Goal: Use online tool/utility: Use online tool/utility

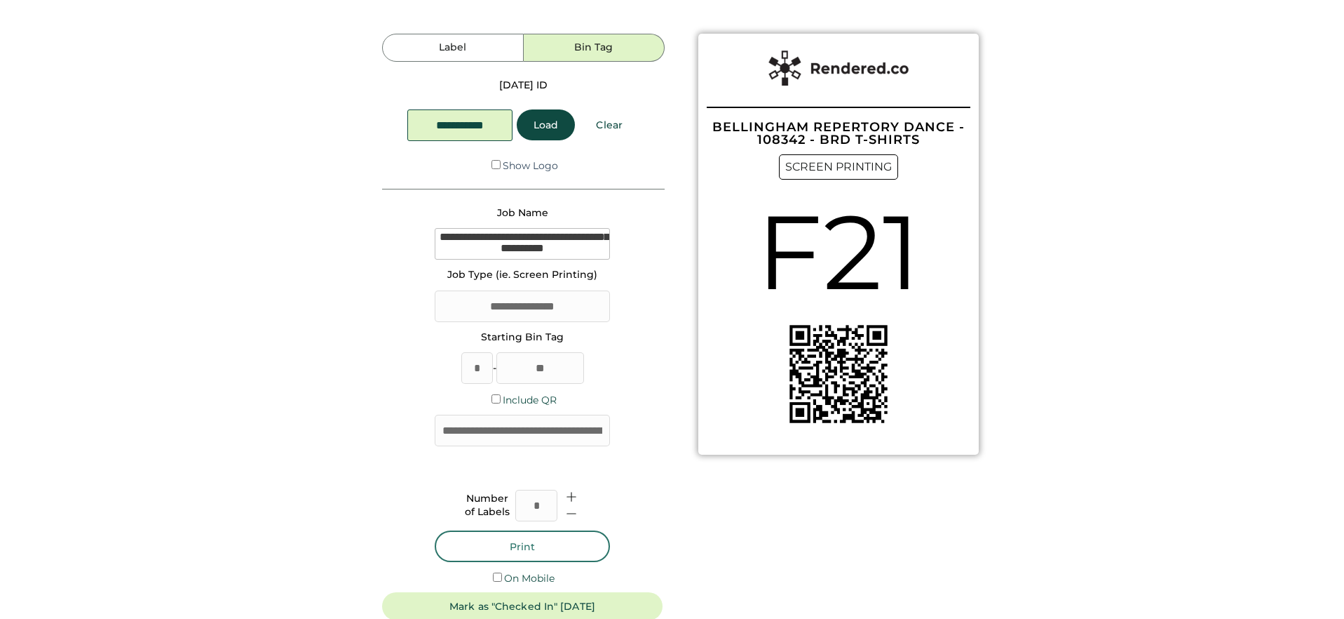
click at [522, 553] on button "Print" at bounding box center [522, 546] width 175 height 32
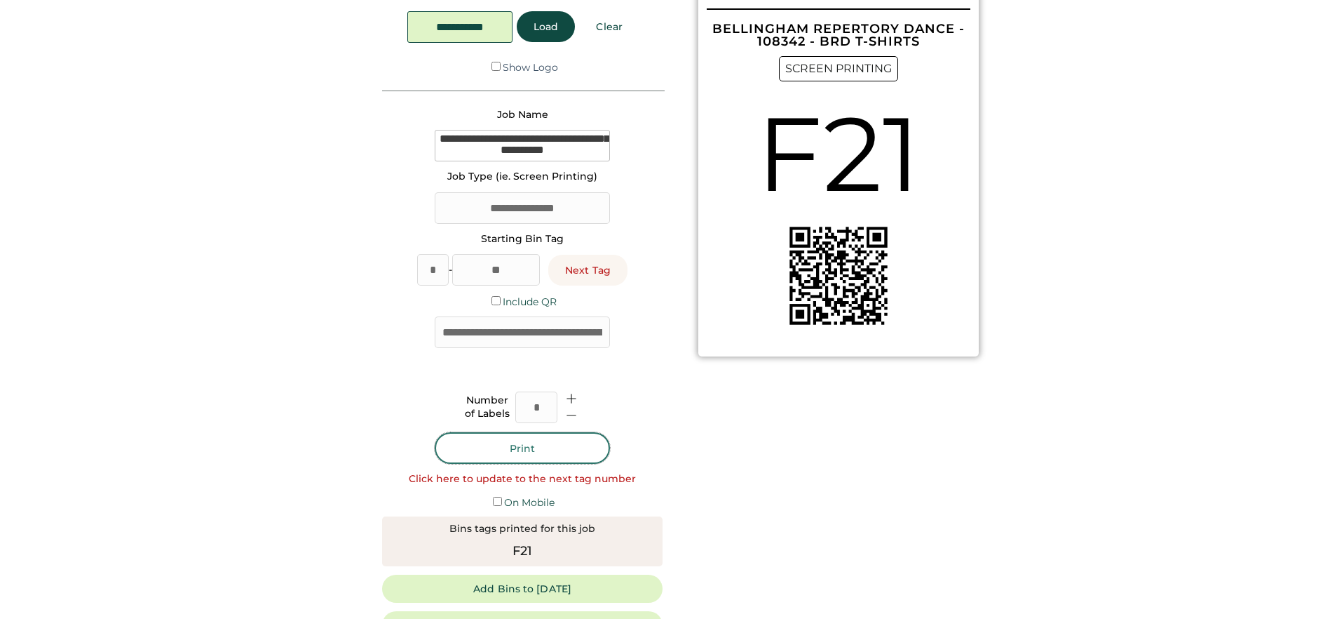
scroll to position [102, 0]
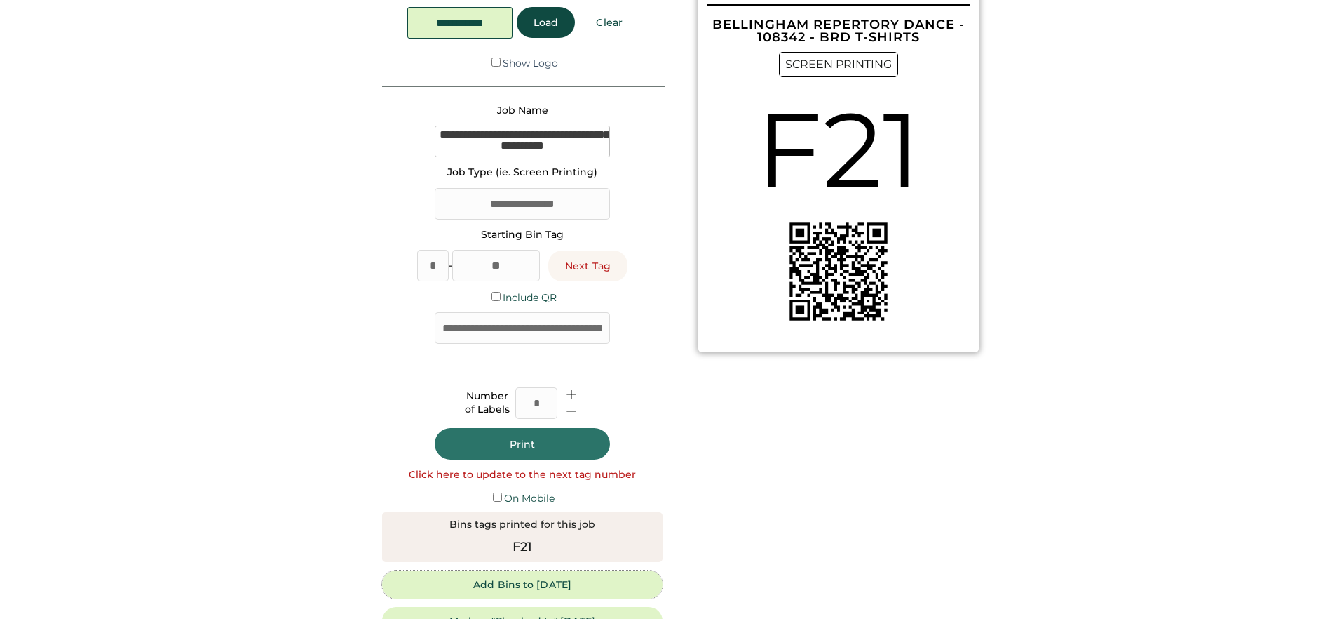
click at [496, 577] on button "Add Bins to [DATE]" at bounding box center [522, 584] width 281 height 28
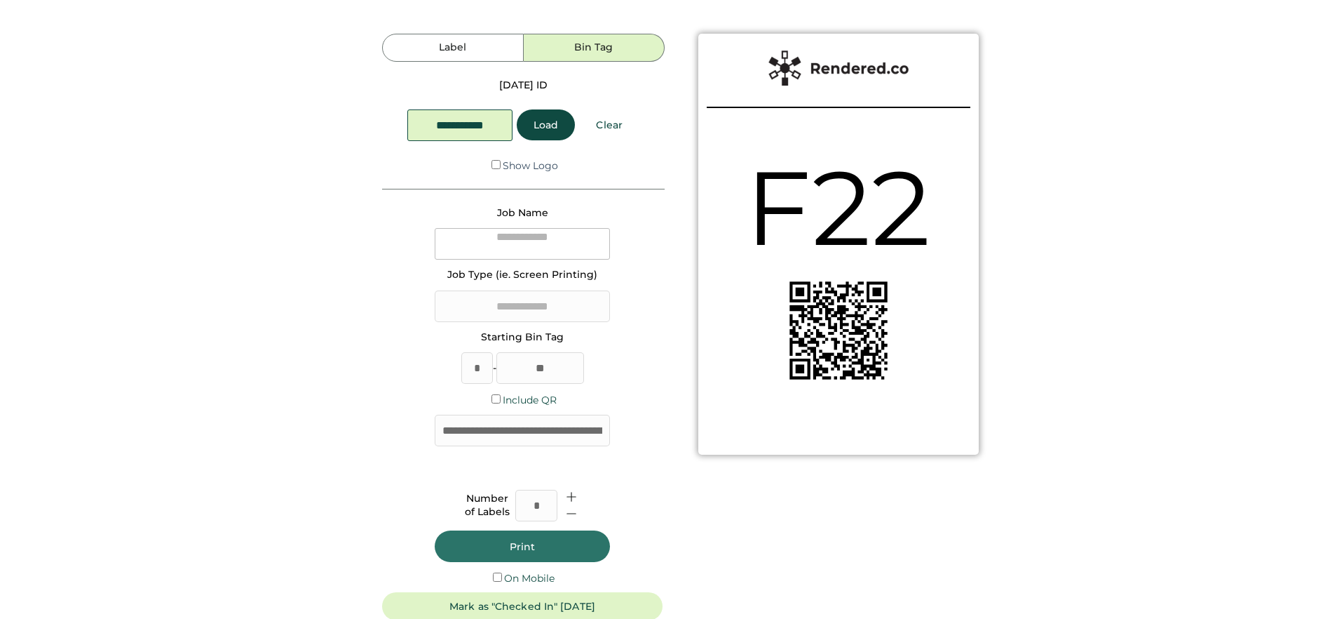
type textarea "**********"
type input "**********"
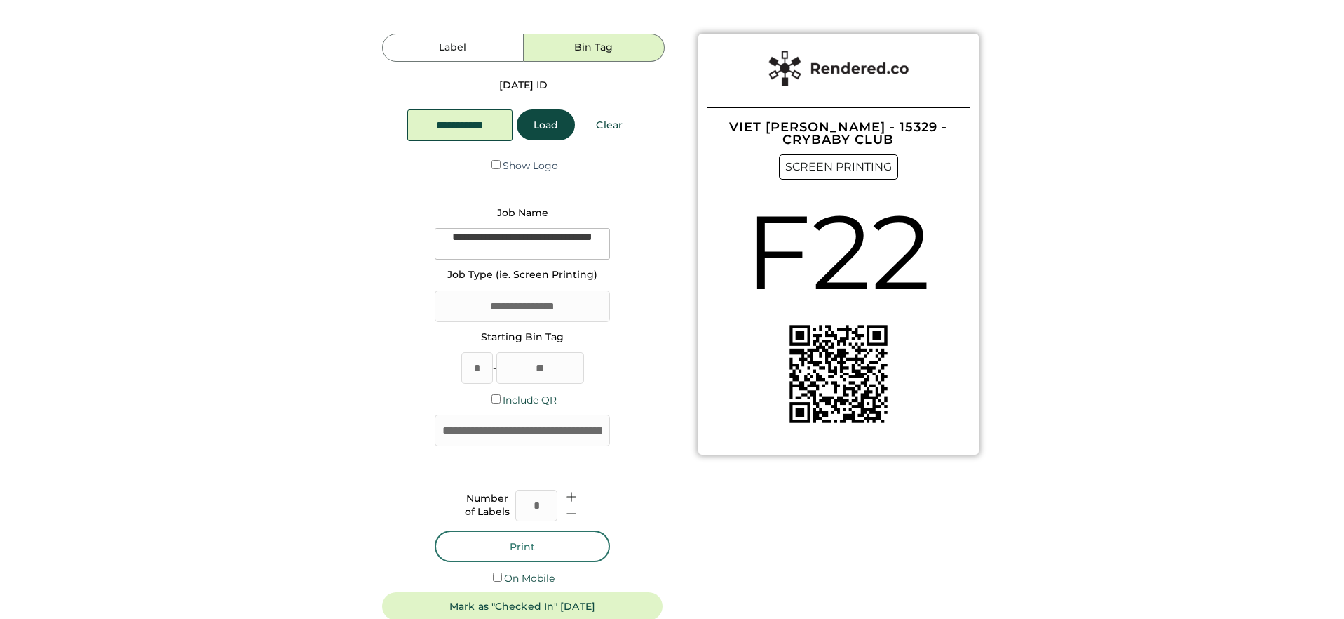
click at [534, 543] on button "Print" at bounding box center [522, 546] width 175 height 32
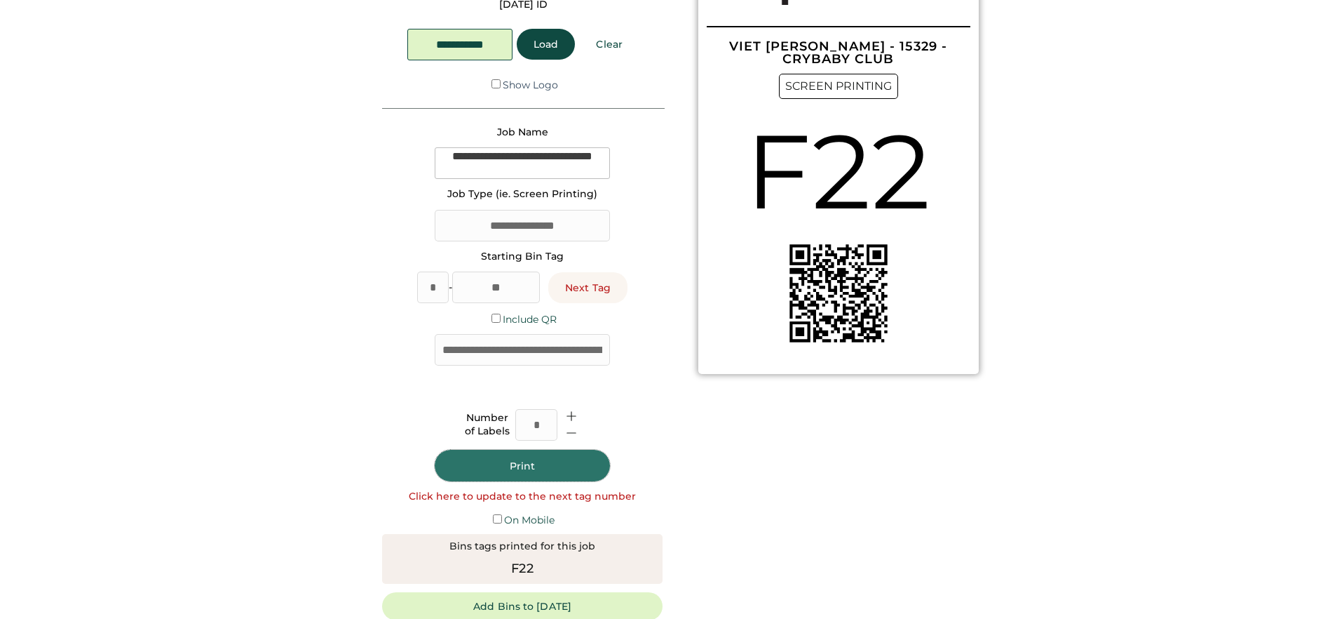
scroll to position [83, 0]
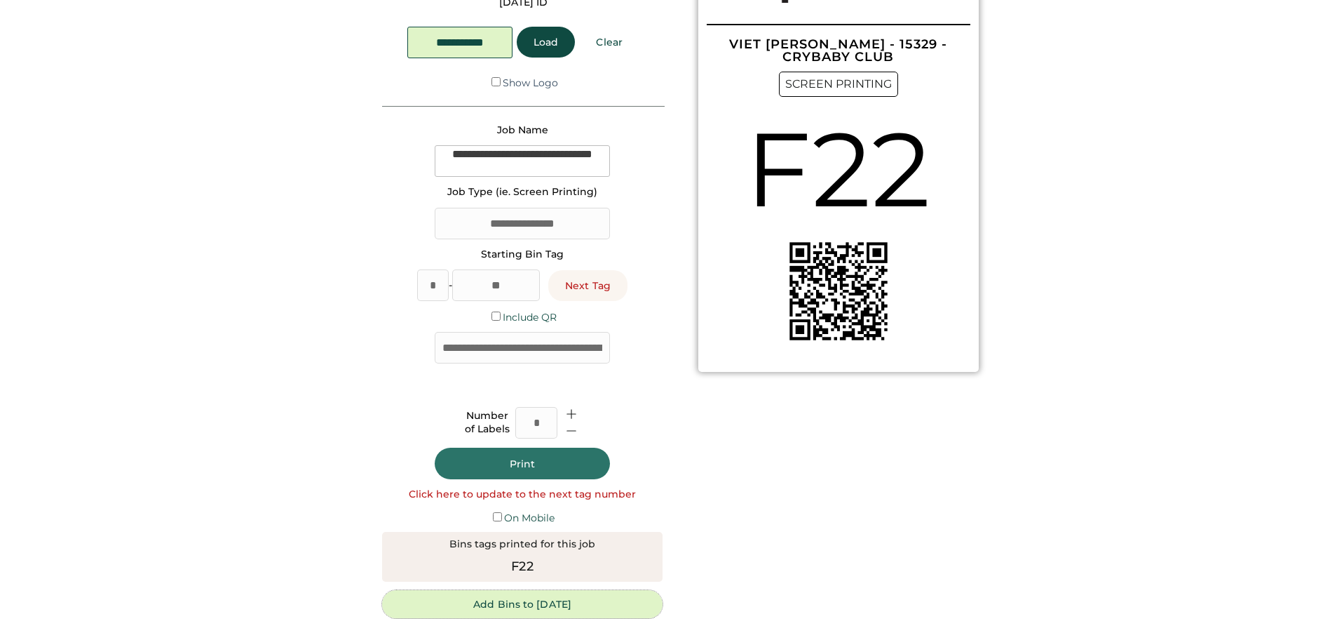
click at [534, 599] on button "Add Bins to [DATE]" at bounding box center [522, 604] width 281 height 28
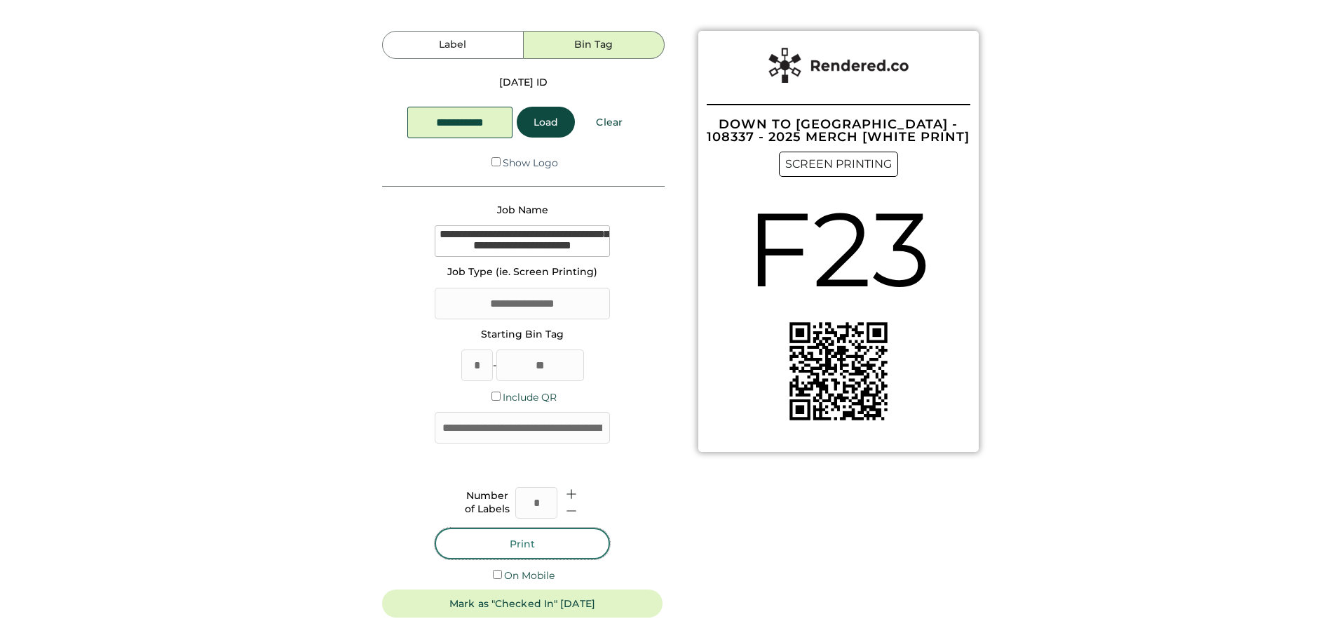
scroll to position [2, 0]
click at [567, 544] on button "Print" at bounding box center [522, 544] width 175 height 32
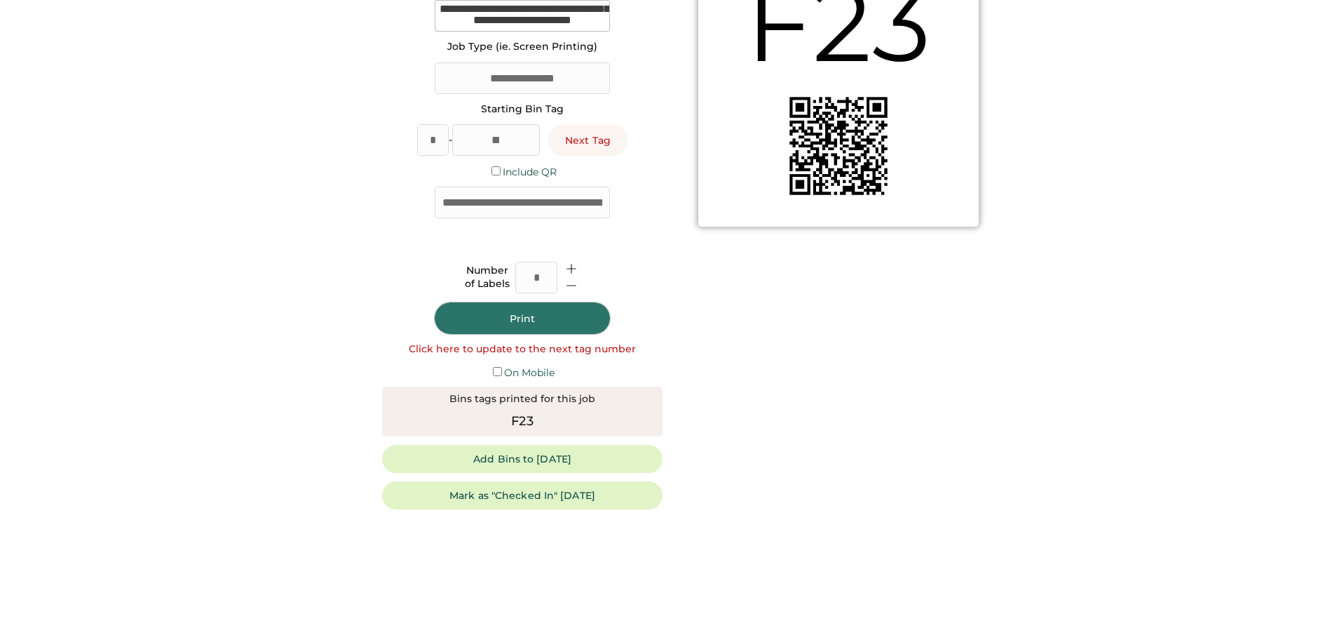
scroll to position [235, 0]
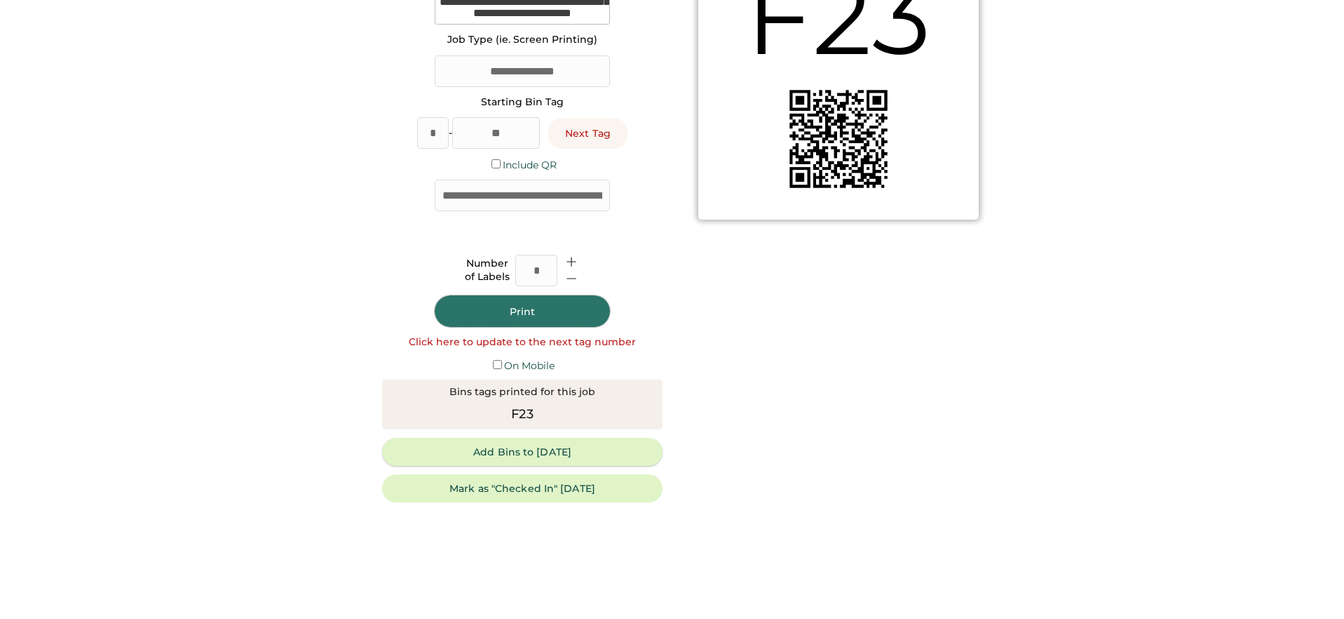
click at [522, 457] on button "Add Bins to [DATE]" at bounding box center [522, 452] width 281 height 28
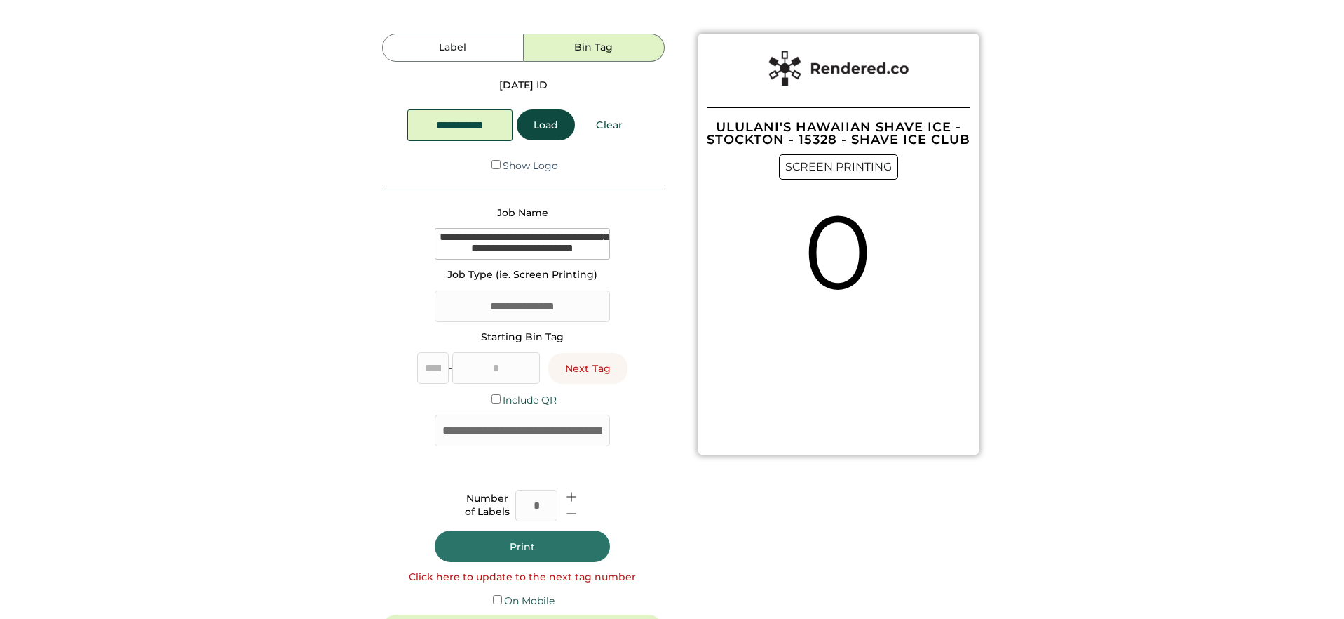
type input "*"
type input "**"
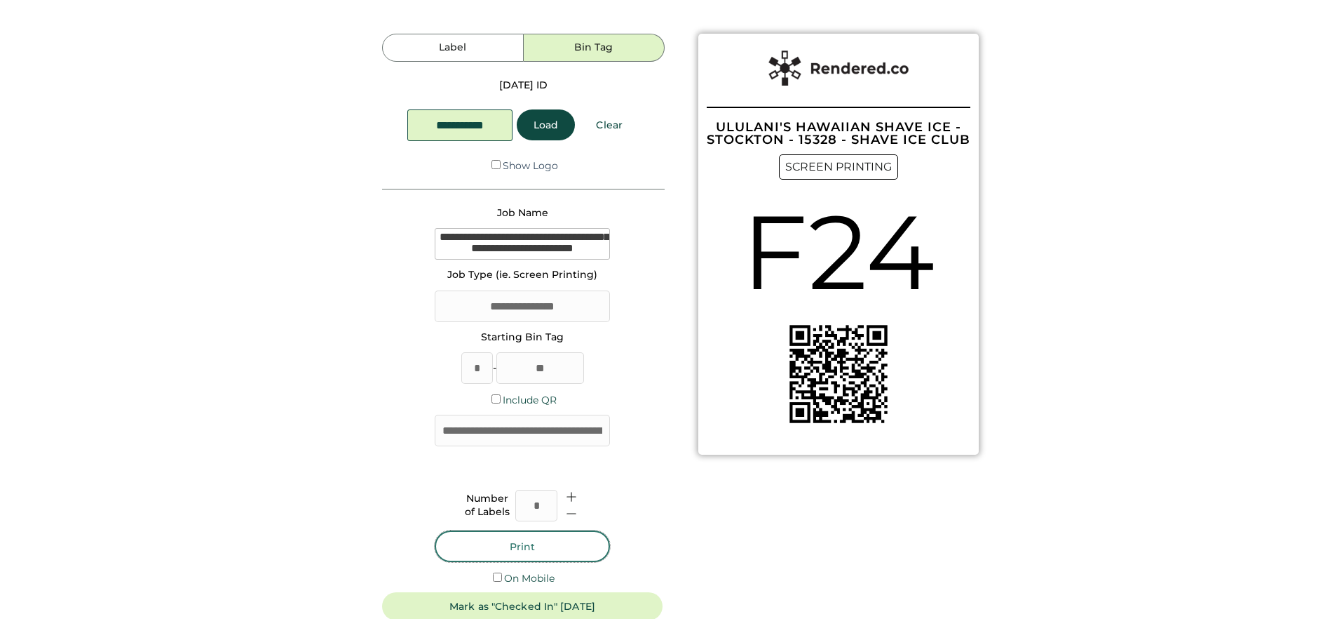
click at [505, 539] on button "Print" at bounding box center [522, 546] width 175 height 32
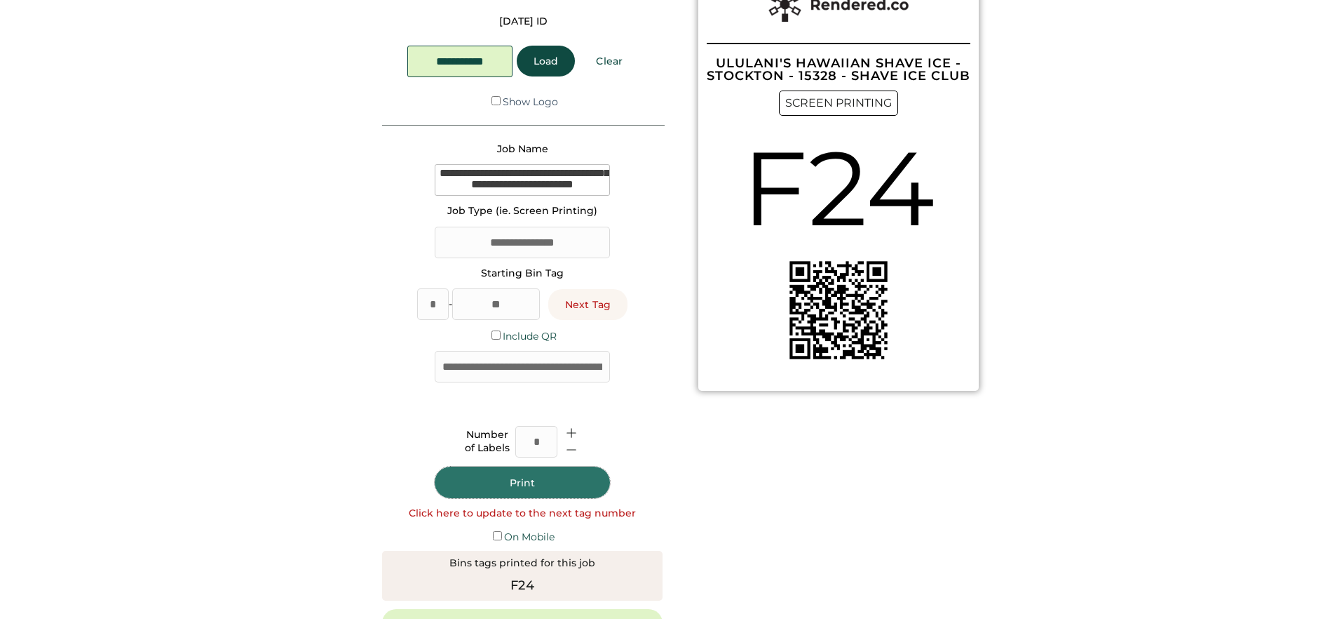
scroll to position [124, 0]
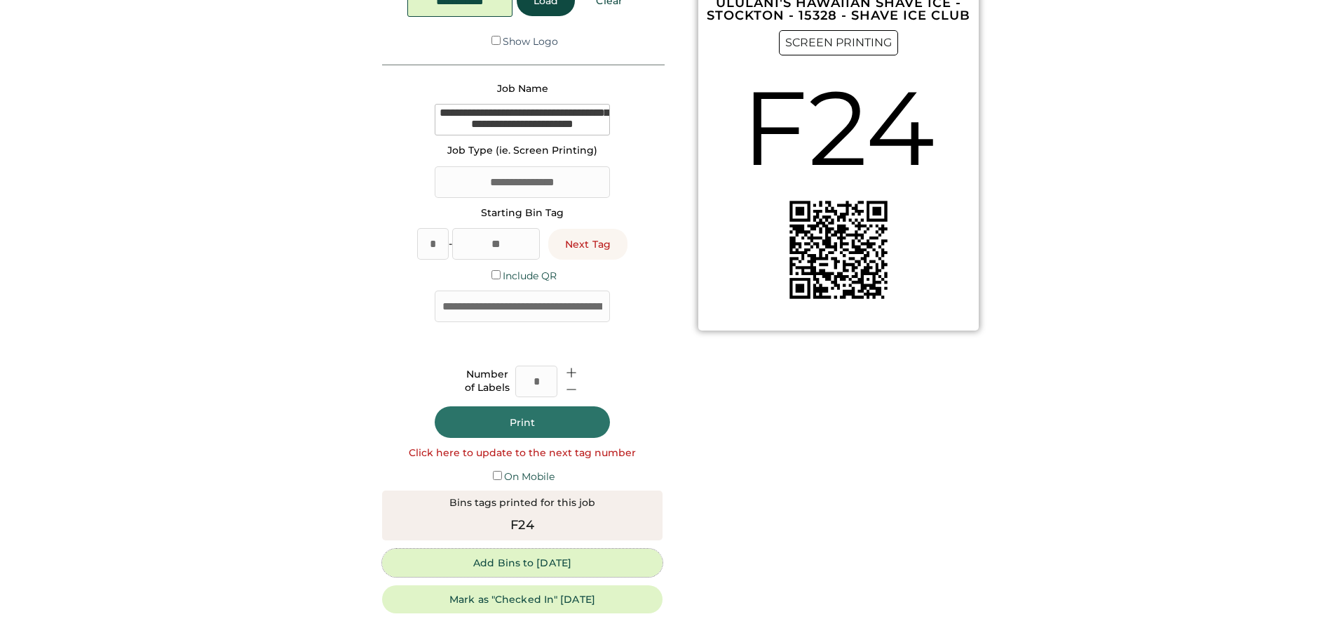
click at [569, 559] on button "Add Bins to [DATE]" at bounding box center [522, 562] width 281 height 28
